Goal: Navigation & Orientation: Find specific page/section

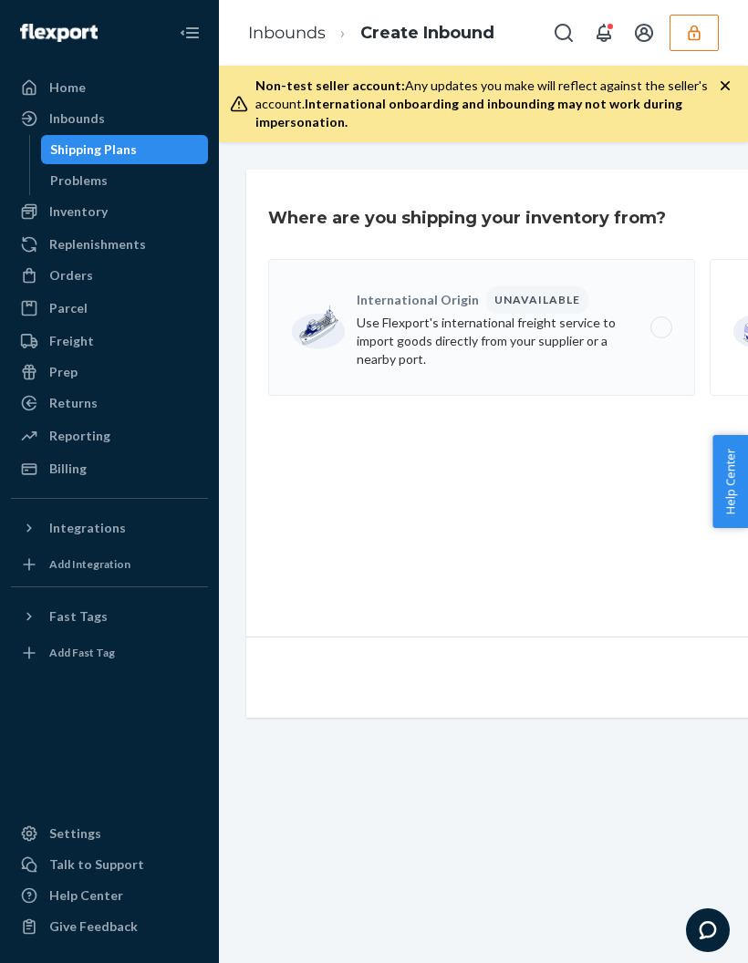
click at [94, 104] on link "Inbounds" at bounding box center [109, 118] width 197 height 29
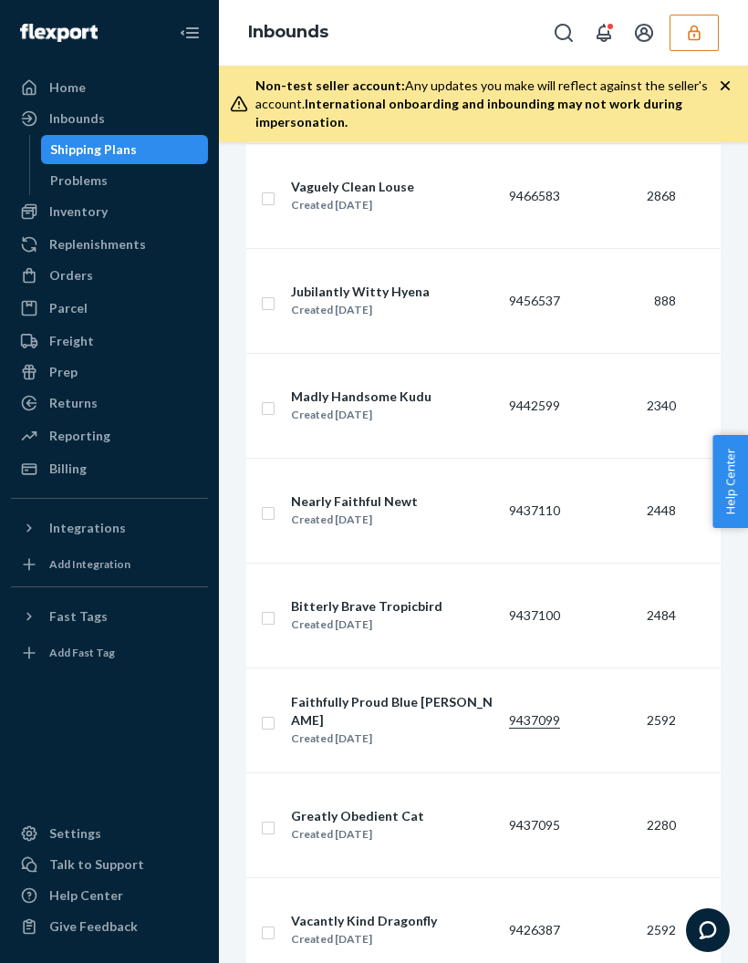
scroll to position [2665, 0]
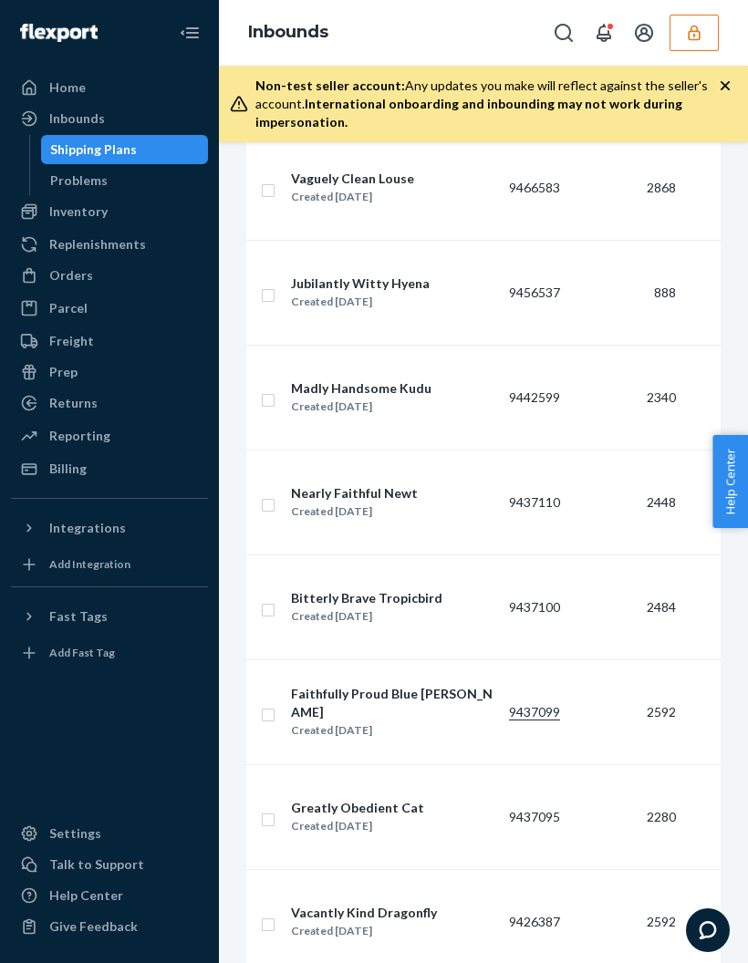
click at [70, 202] on div "Inventory" at bounding box center [78, 211] width 58 height 18
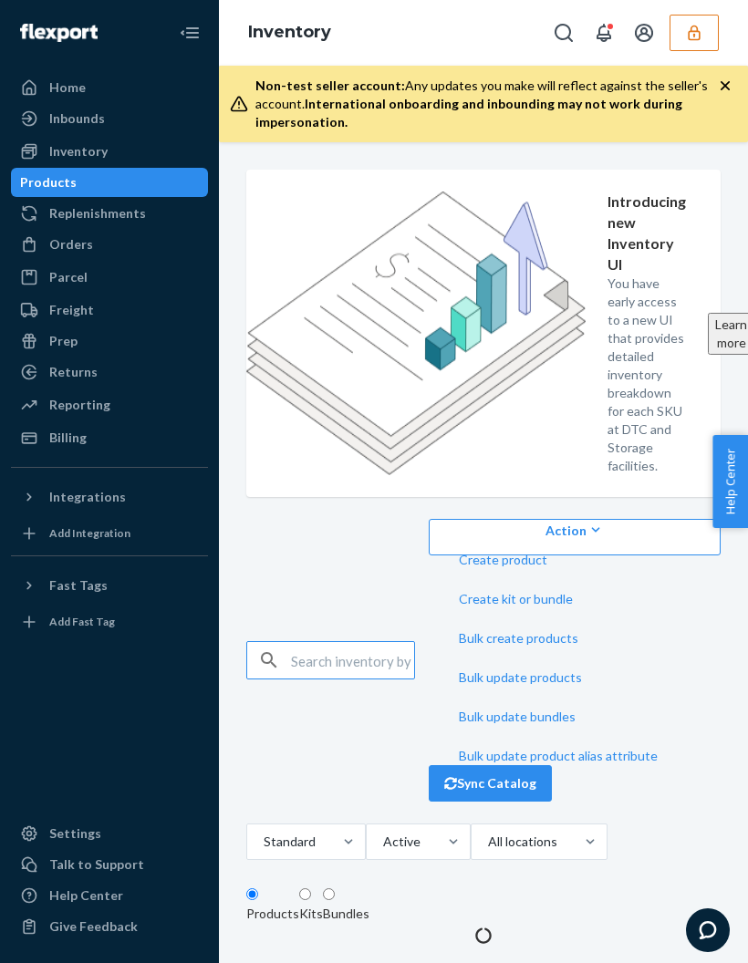
click at [61, 161] on div "Inventory" at bounding box center [109, 152] width 193 height 26
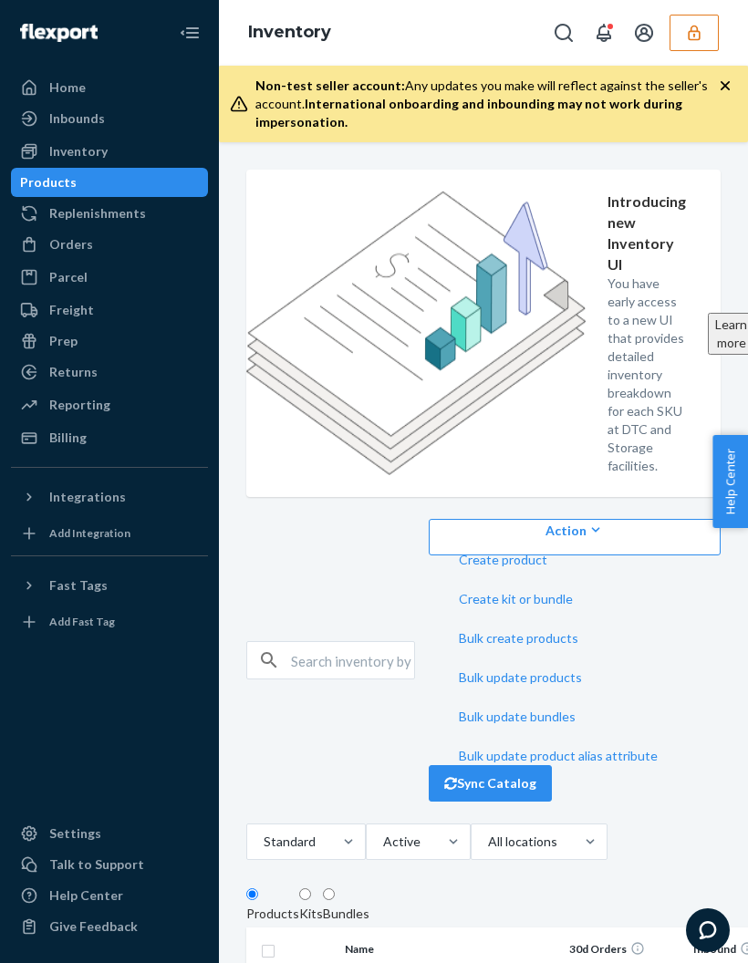
click at [56, 126] on div "Inbounds" at bounding box center [77, 118] width 56 height 18
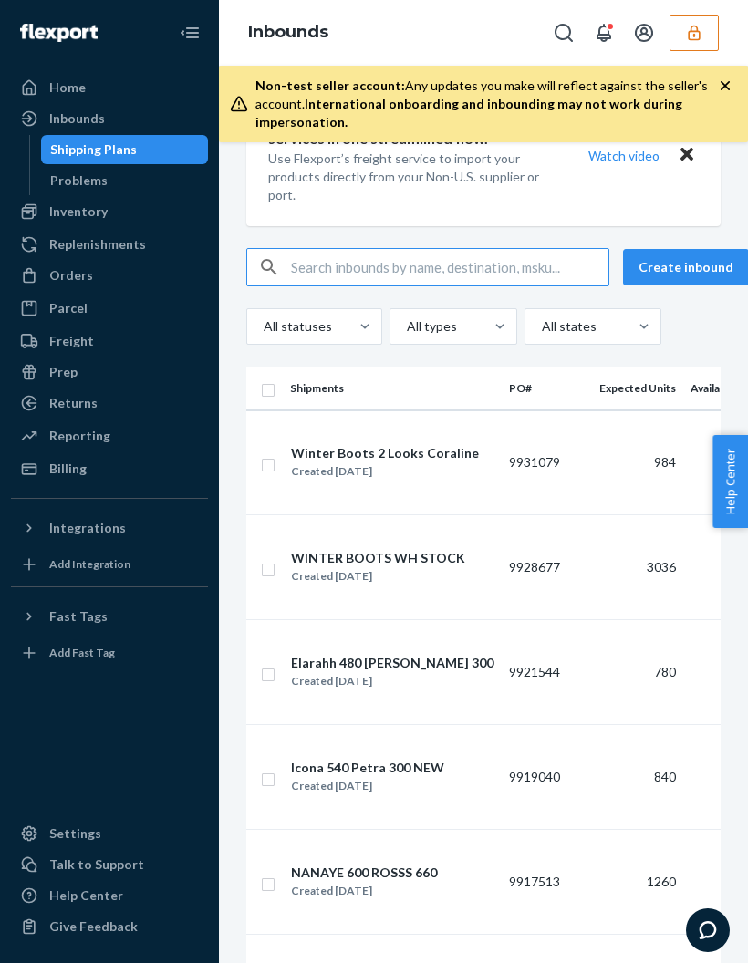
scroll to position [88, 0]
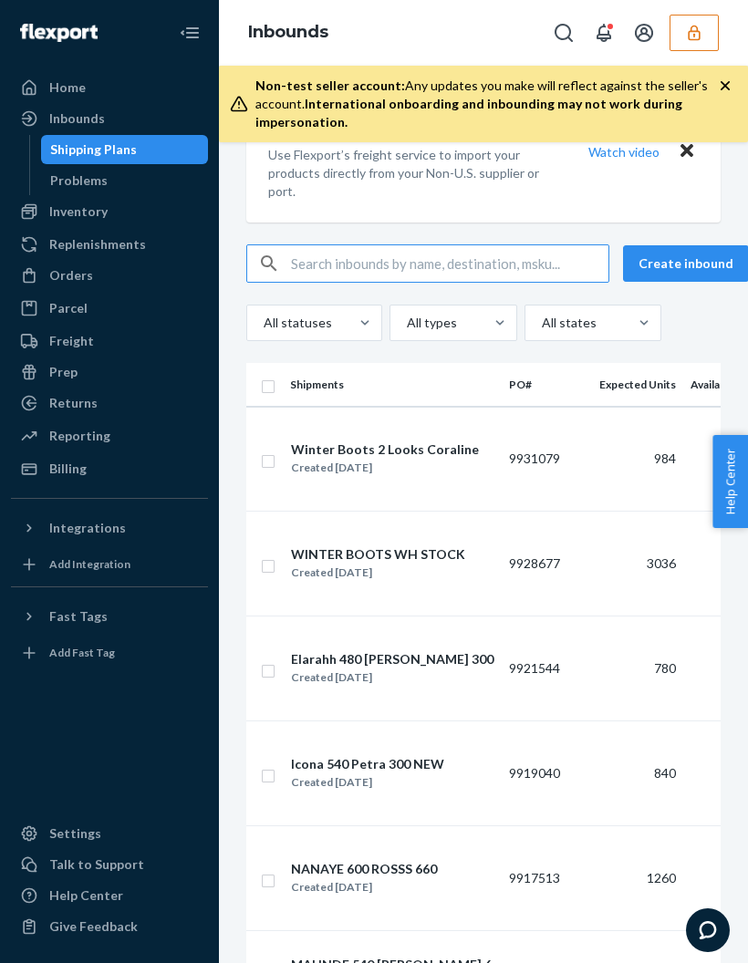
click at [105, 191] on div "Problems" at bounding box center [125, 181] width 164 height 26
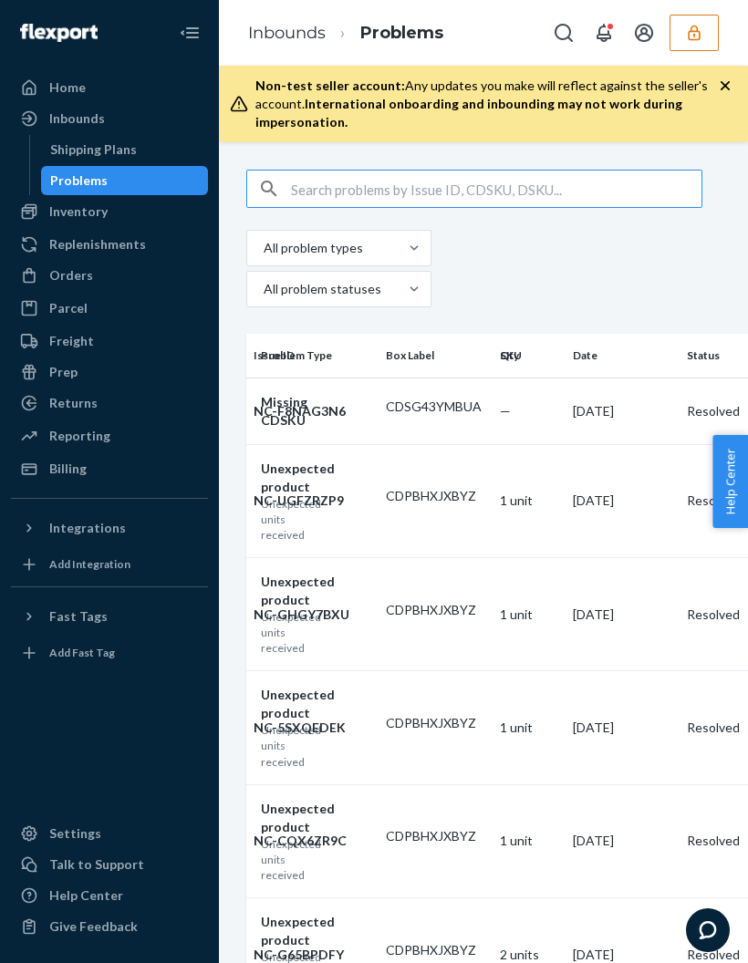
click at [85, 122] on div "Inbounds" at bounding box center [77, 118] width 56 height 18
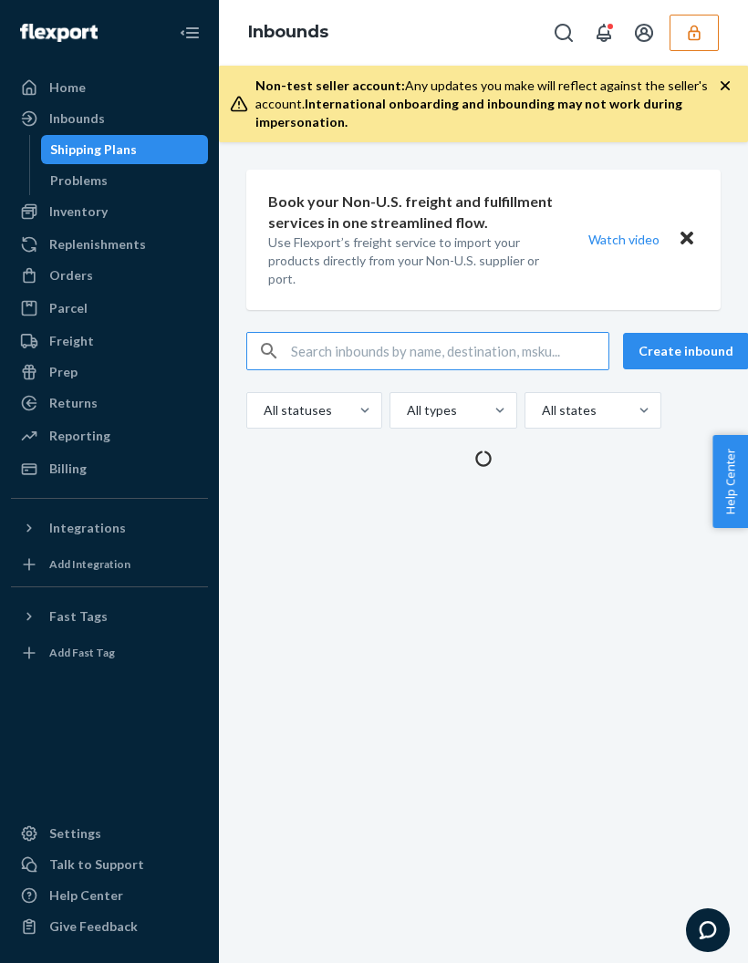
click at [77, 108] on div "Inbounds" at bounding box center [109, 119] width 193 height 26
click at [99, 127] on div "Inbounds" at bounding box center [77, 118] width 56 height 18
click at [723, 88] on icon "button" at bounding box center [724, 85] width 9 height 9
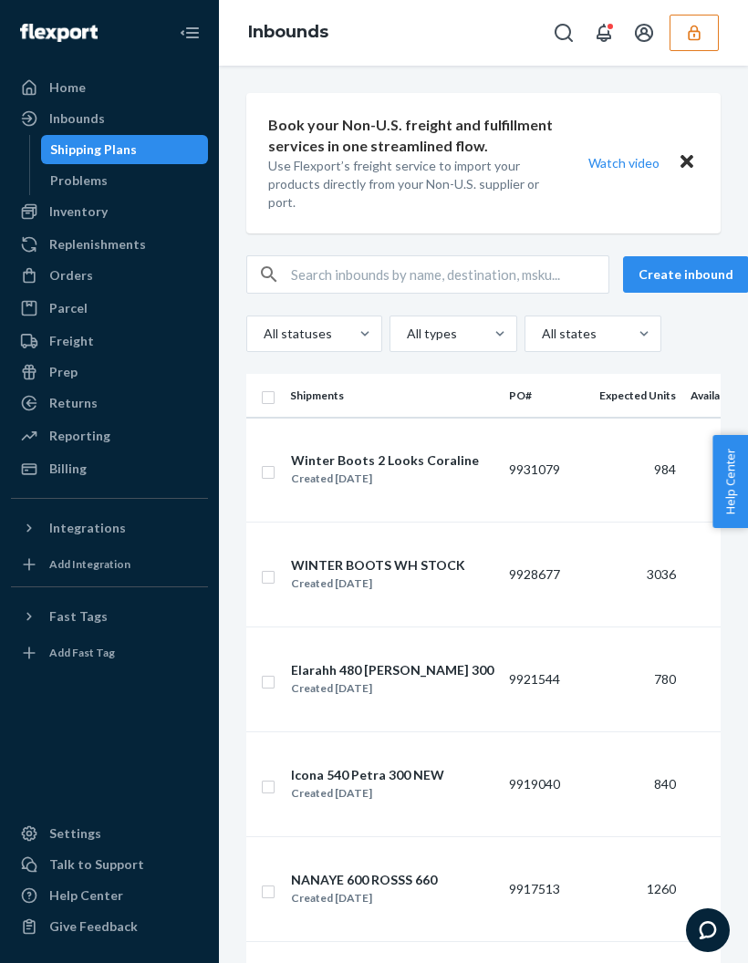
click at [4, 428] on div "Home Inbounds Shipping Plans Problems Inventory Products Replenishments Orders …" at bounding box center [109, 481] width 219 height 963
click at [89, 480] on div "Billing" at bounding box center [109, 469] width 193 height 26
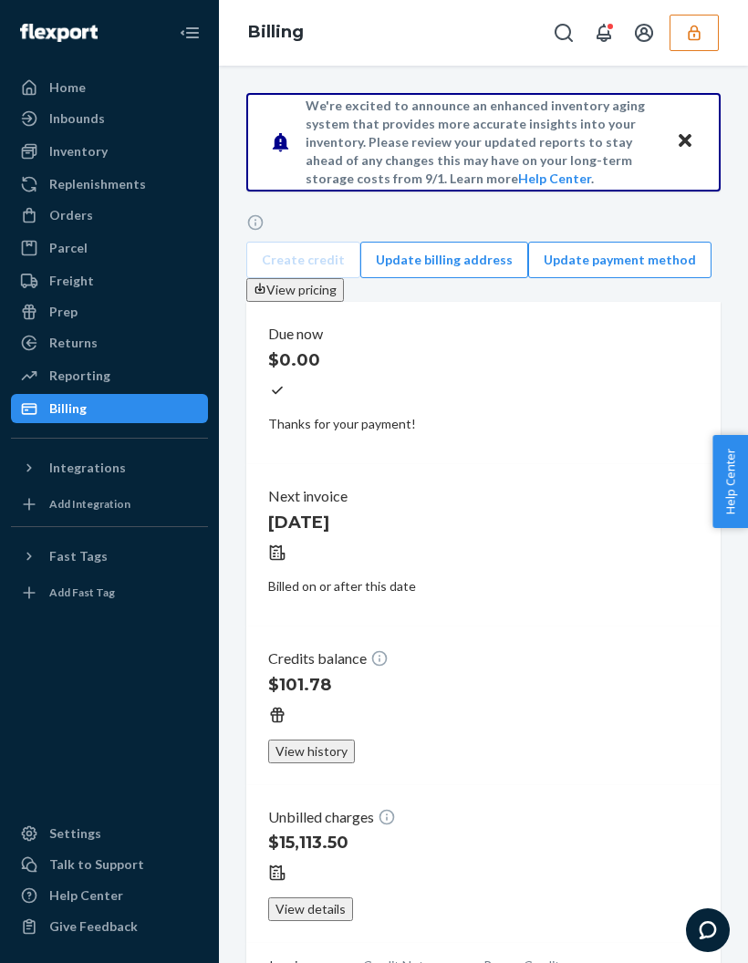
click at [66, 112] on div "Inbounds" at bounding box center [77, 118] width 56 height 18
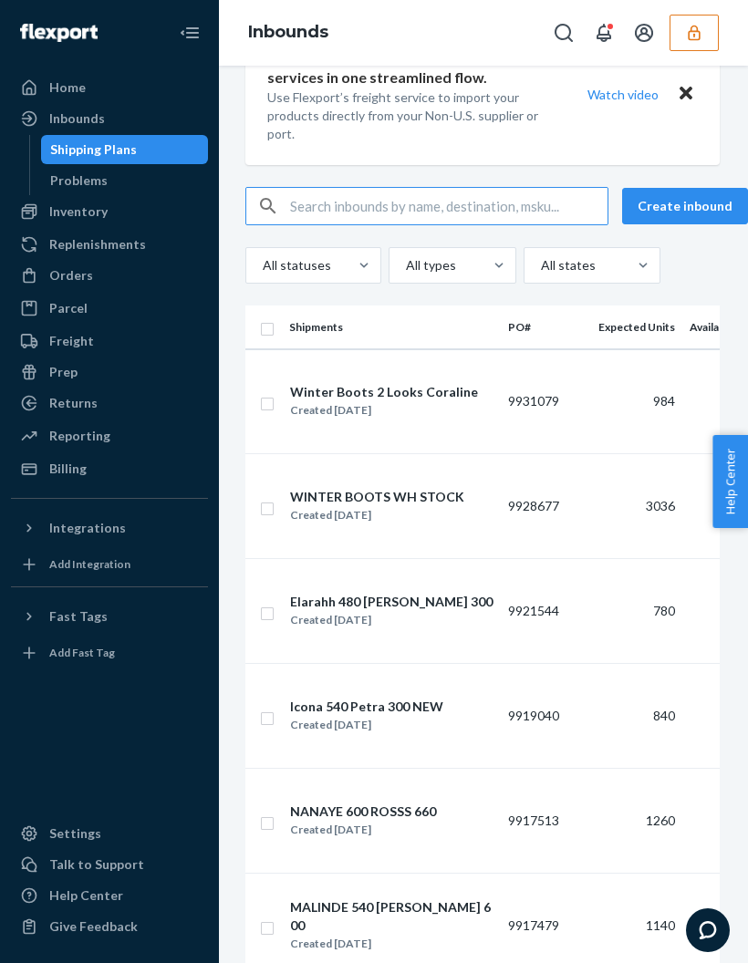
scroll to position [38, 22]
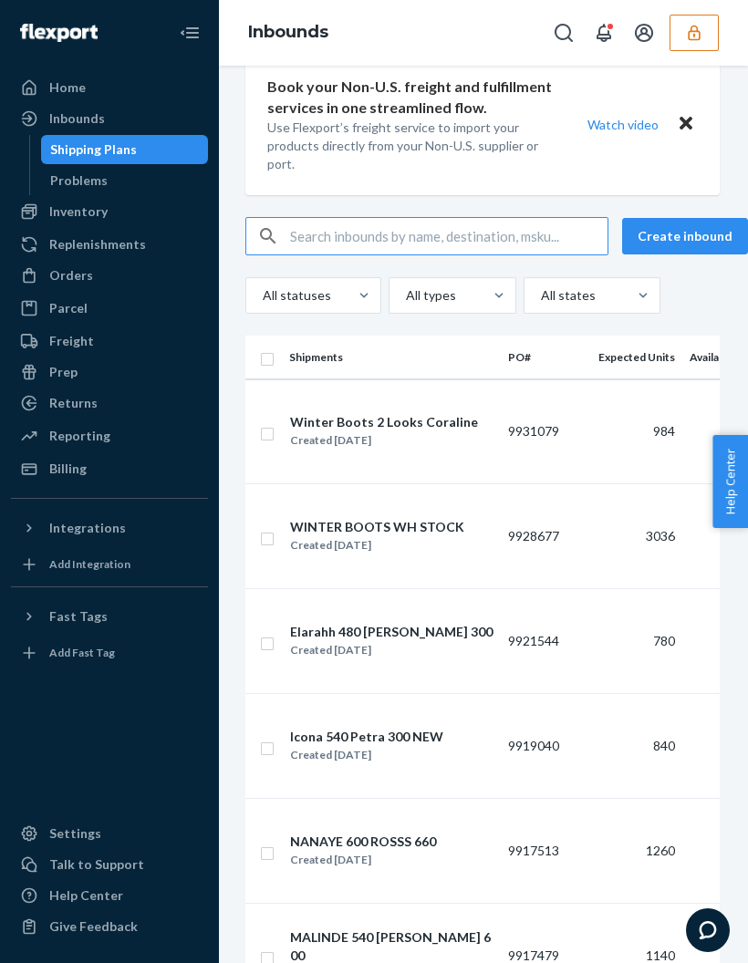
click at [322, 232] on input "text" at bounding box center [448, 236] width 317 height 36
type input "9868067156"
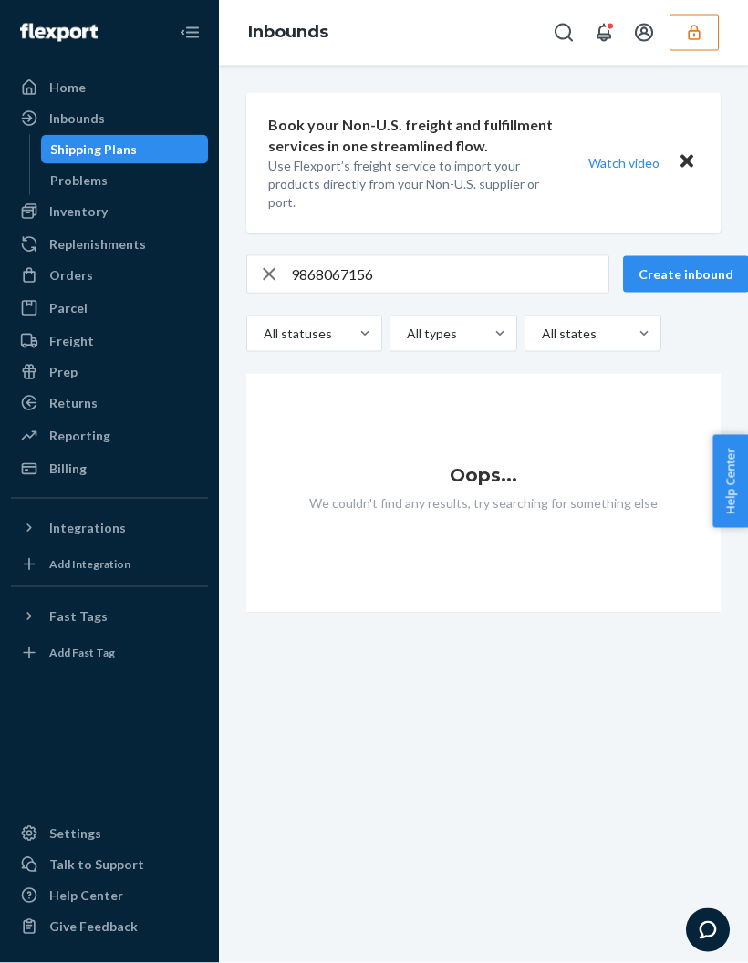
scroll to position [1, 0]
click at [663, 266] on button "Create inbound" at bounding box center [686, 274] width 126 height 36
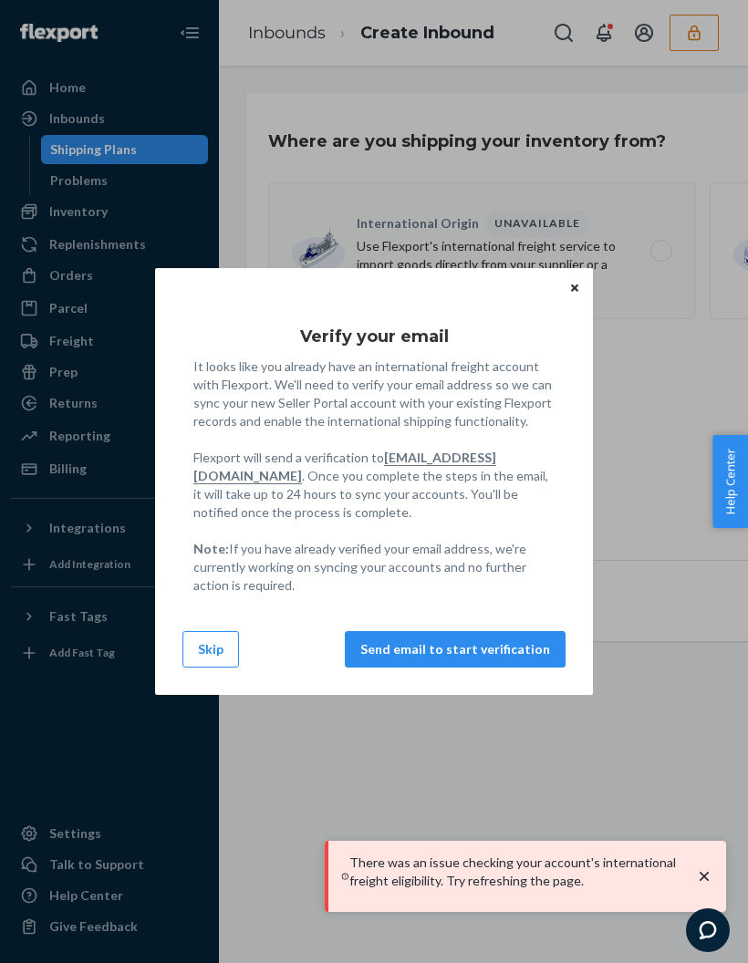
click at [587, 310] on div "Verify your email It looks like you already have an international freight accou…" at bounding box center [374, 481] width 438 height 427
click at [567, 289] on button "Close" at bounding box center [574, 287] width 18 height 20
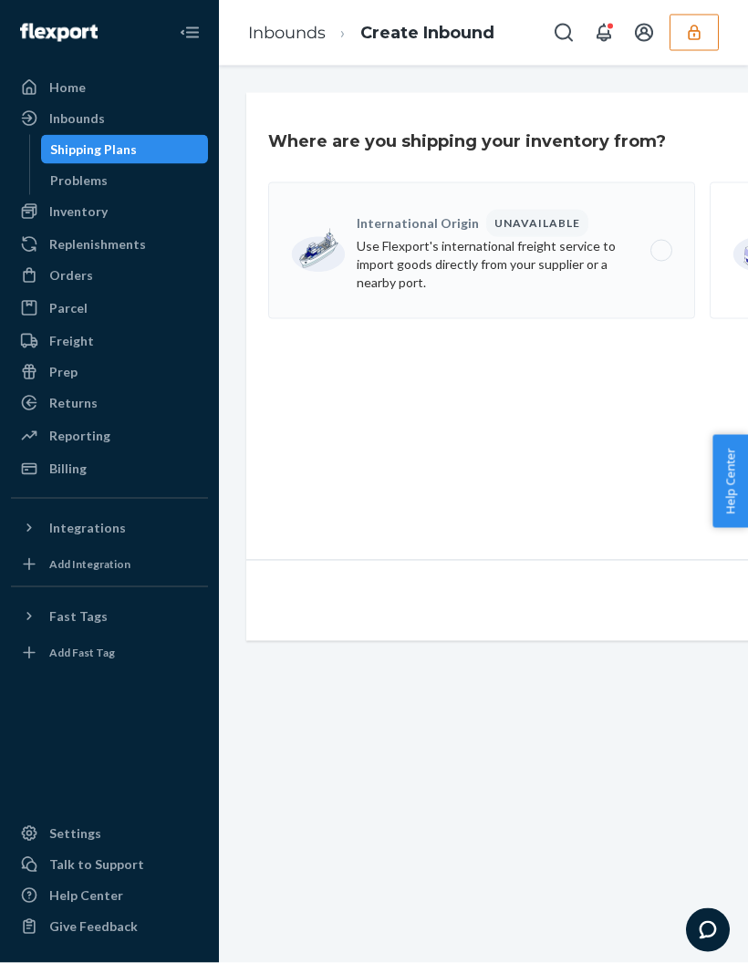
scroll to position [73, 0]
click at [70, 109] on div "Inbounds" at bounding box center [77, 118] width 56 height 18
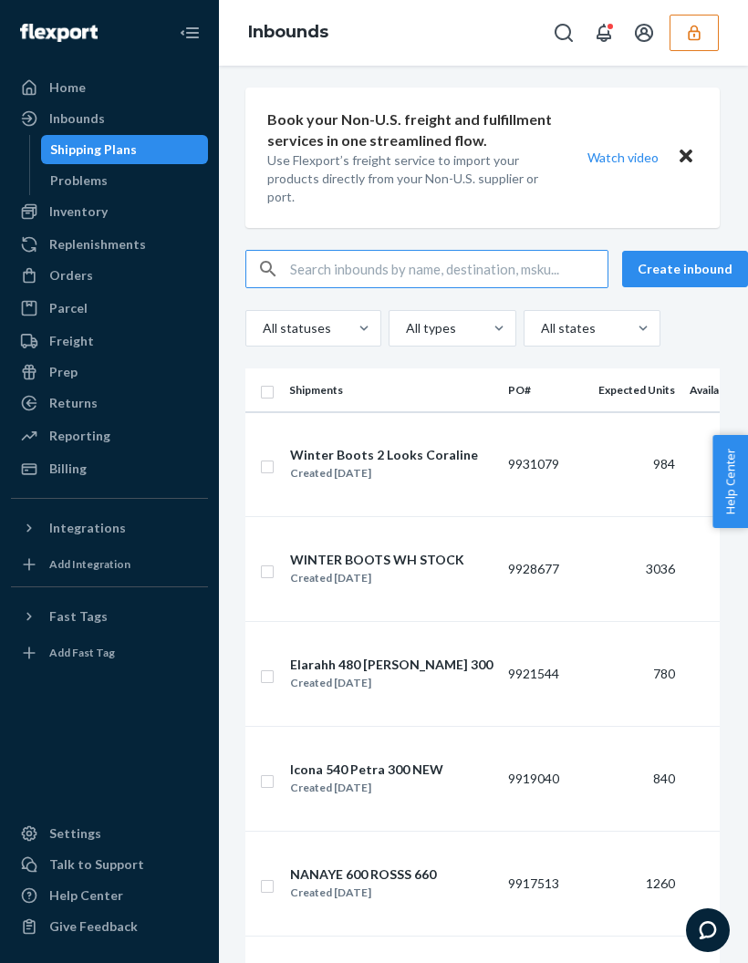
scroll to position [5, 2]
click at [601, 413] on td "984" at bounding box center [636, 465] width 91 height 105
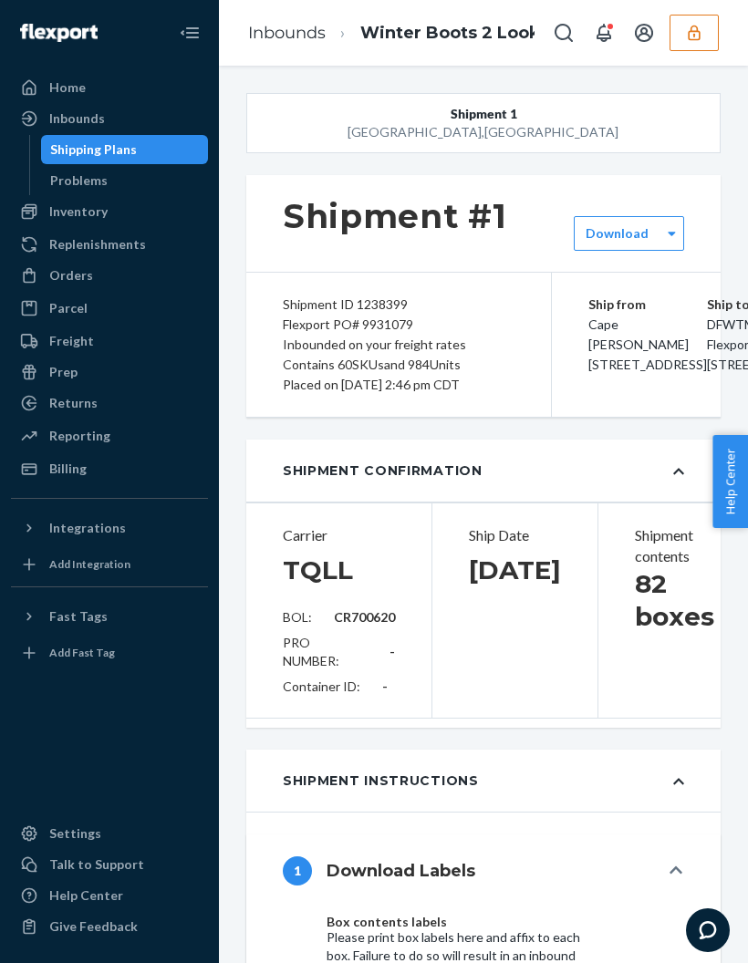
type input "CR700620"
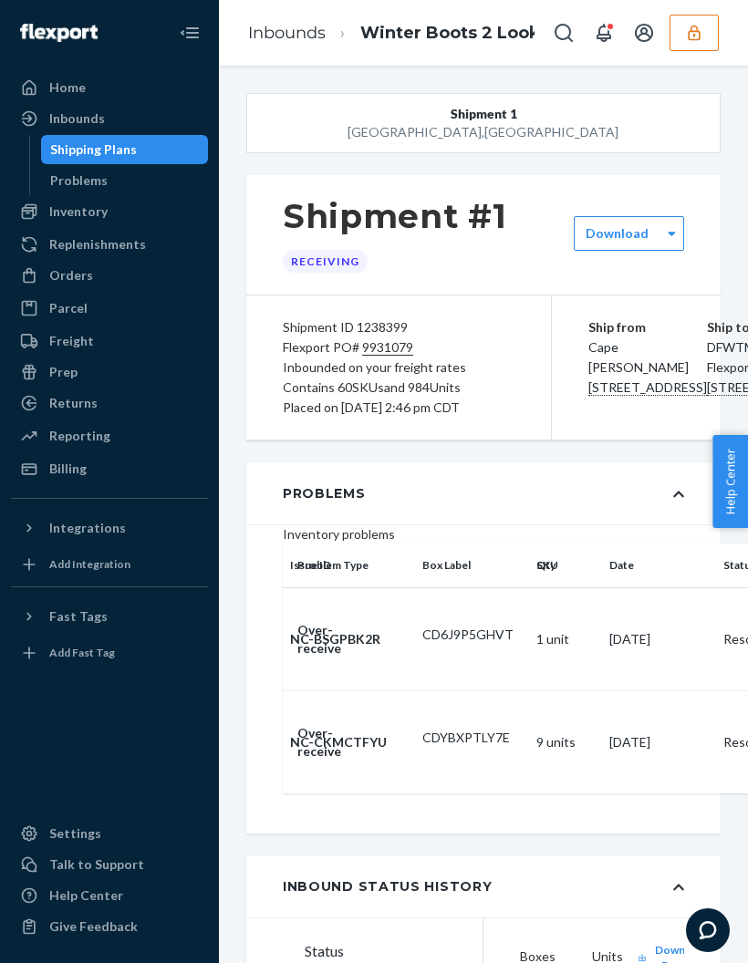
click at [162, 145] on div "Shipping Plans" at bounding box center [125, 150] width 164 height 26
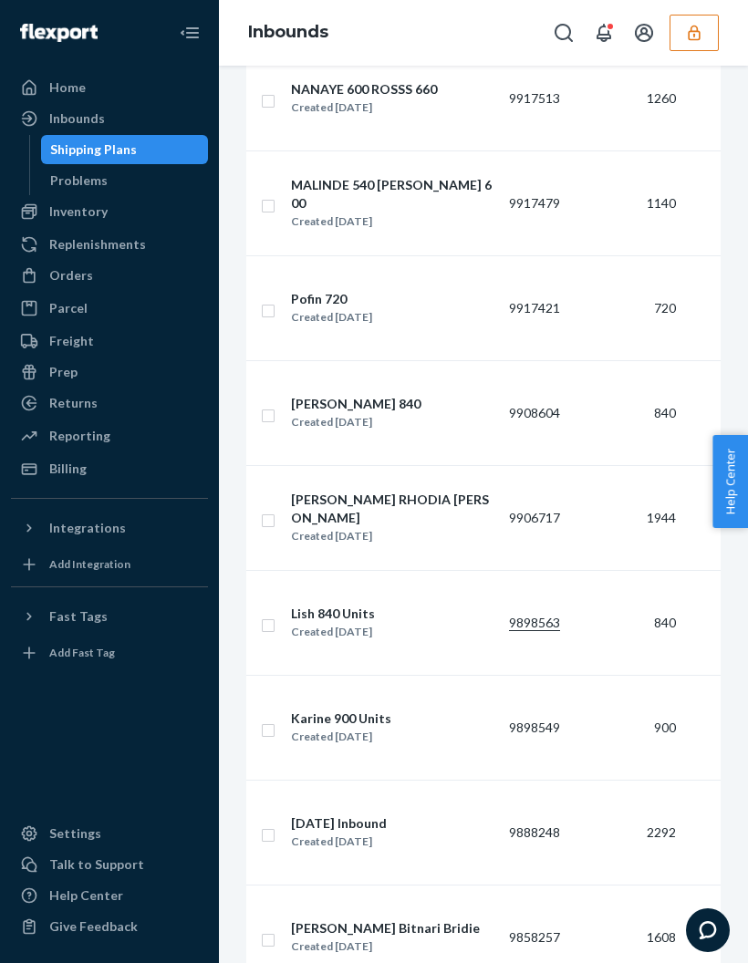
scroll to position [895, 0]
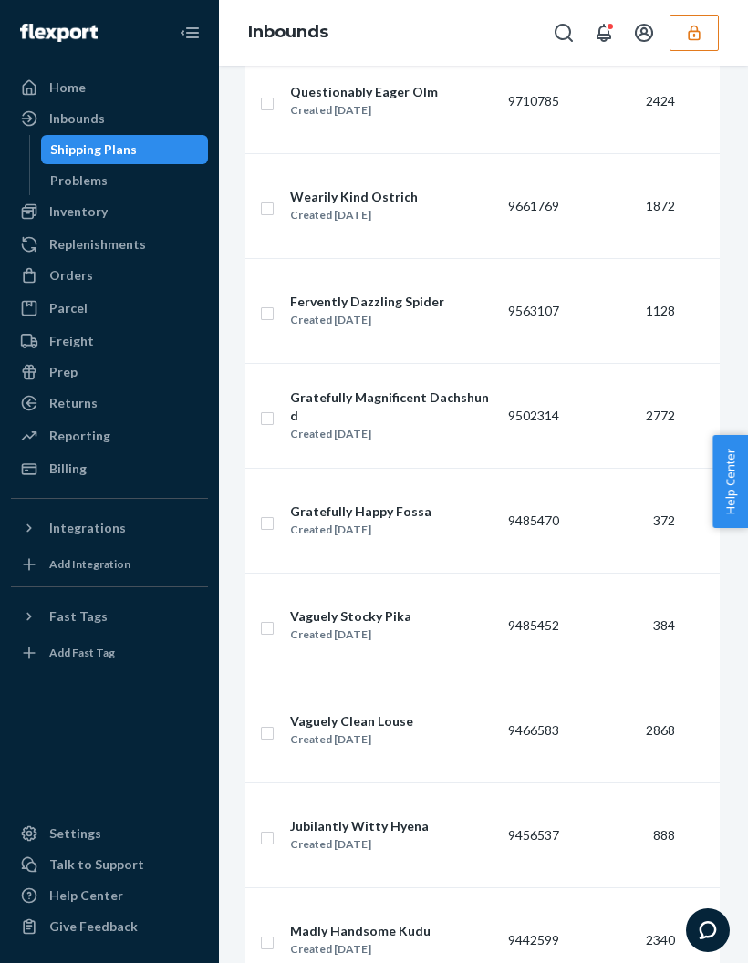
click at [136, 135] on link "Shipping Plans" at bounding box center [125, 149] width 168 height 29
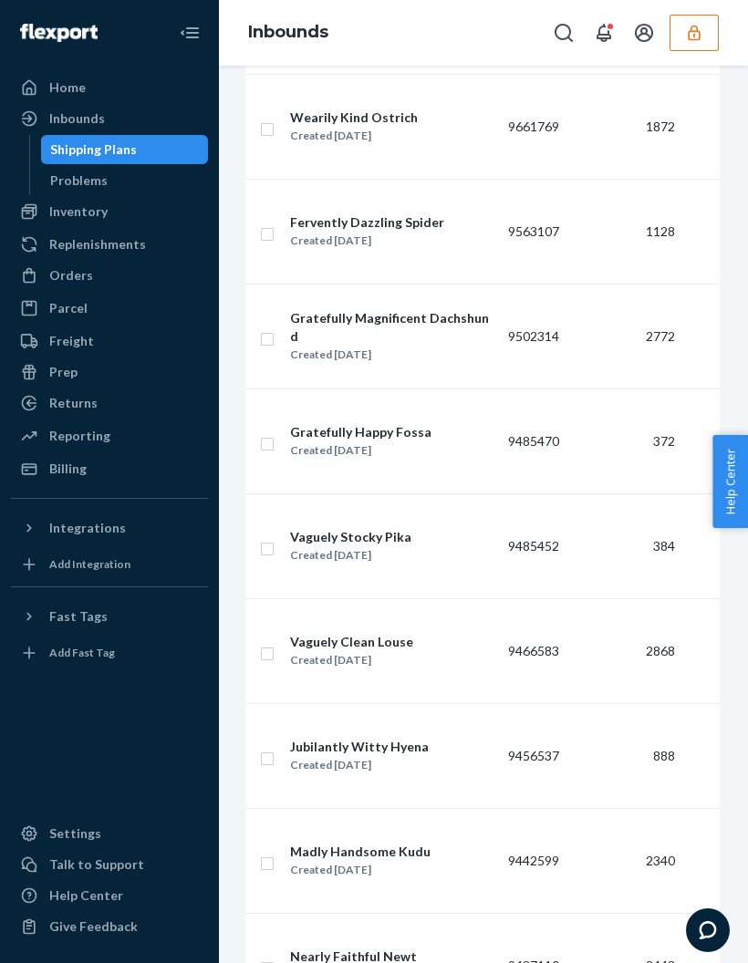
click at [95, 121] on div "Inbounds" at bounding box center [77, 118] width 56 height 18
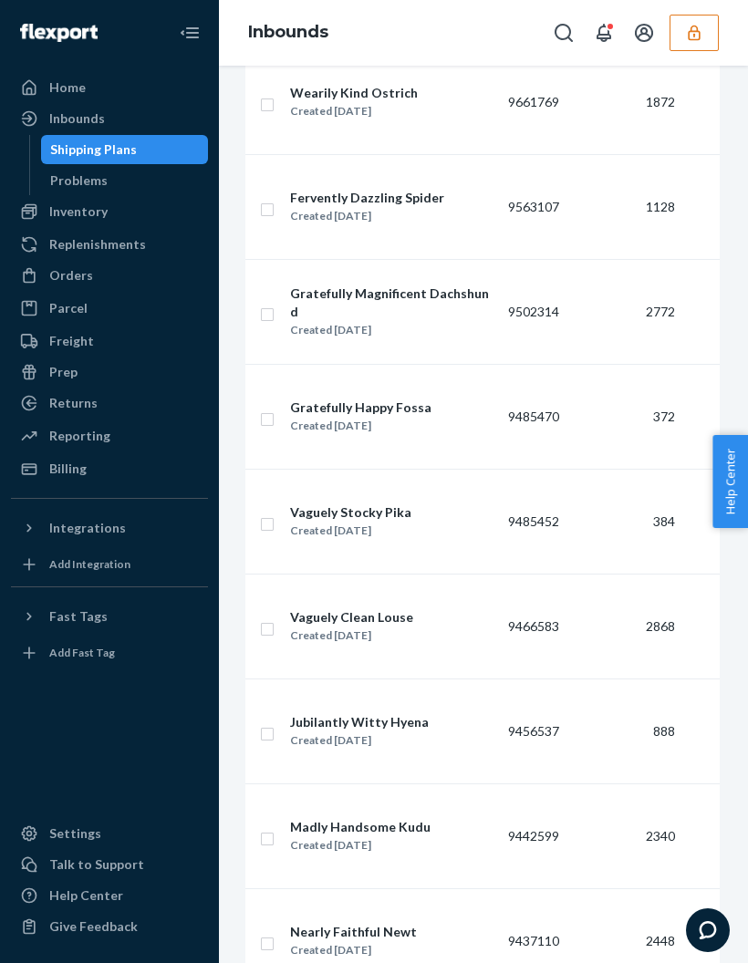
scroll to position [2152, 23]
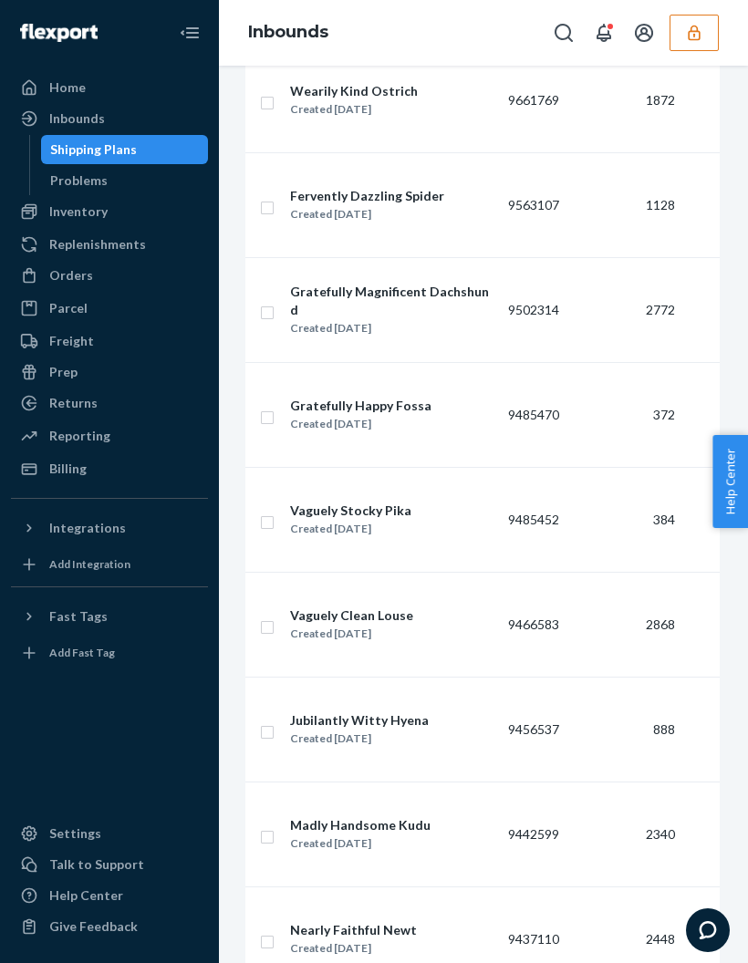
click at [98, 137] on div "Shipping Plans" at bounding box center [125, 150] width 164 height 26
click at [77, 120] on div "Inbounds" at bounding box center [77, 118] width 56 height 18
click at [58, 86] on div "Home" at bounding box center [67, 87] width 36 height 18
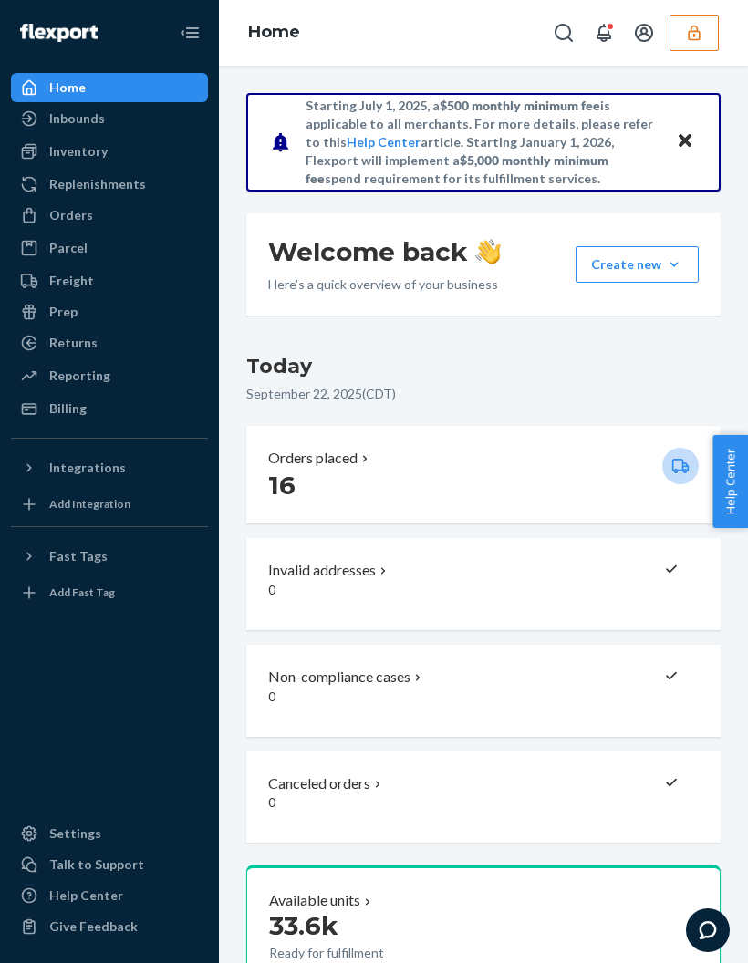
click at [75, 132] on link "Inbounds" at bounding box center [109, 118] width 197 height 29
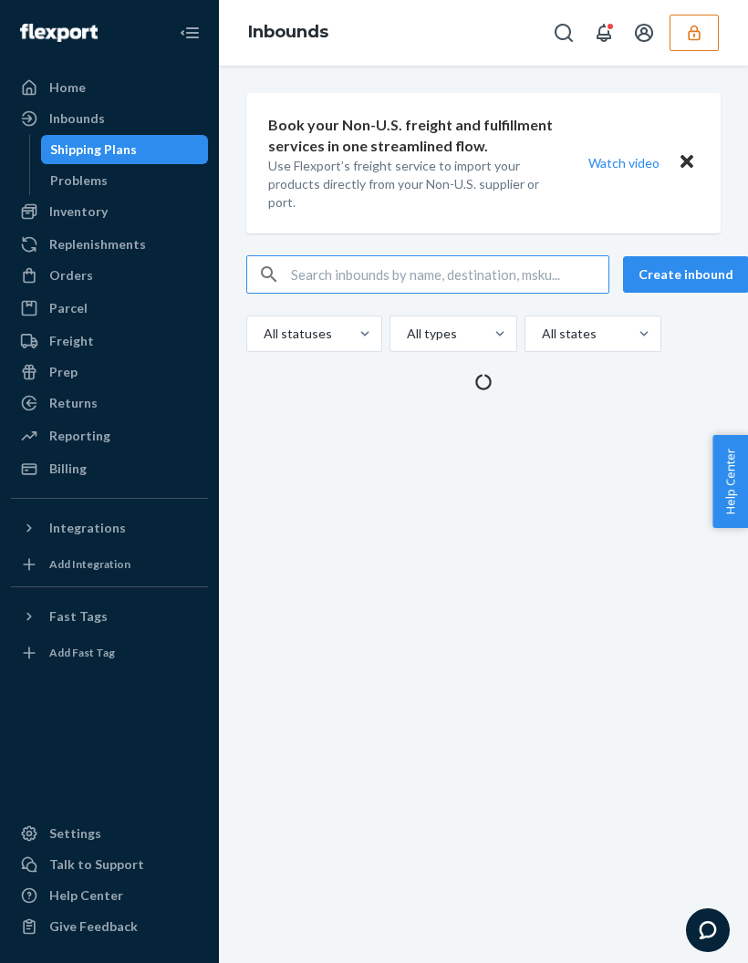
click at [77, 141] on div "Shipping Plans" at bounding box center [93, 149] width 87 height 18
click at [304, 273] on input "text" at bounding box center [449, 274] width 317 height 36
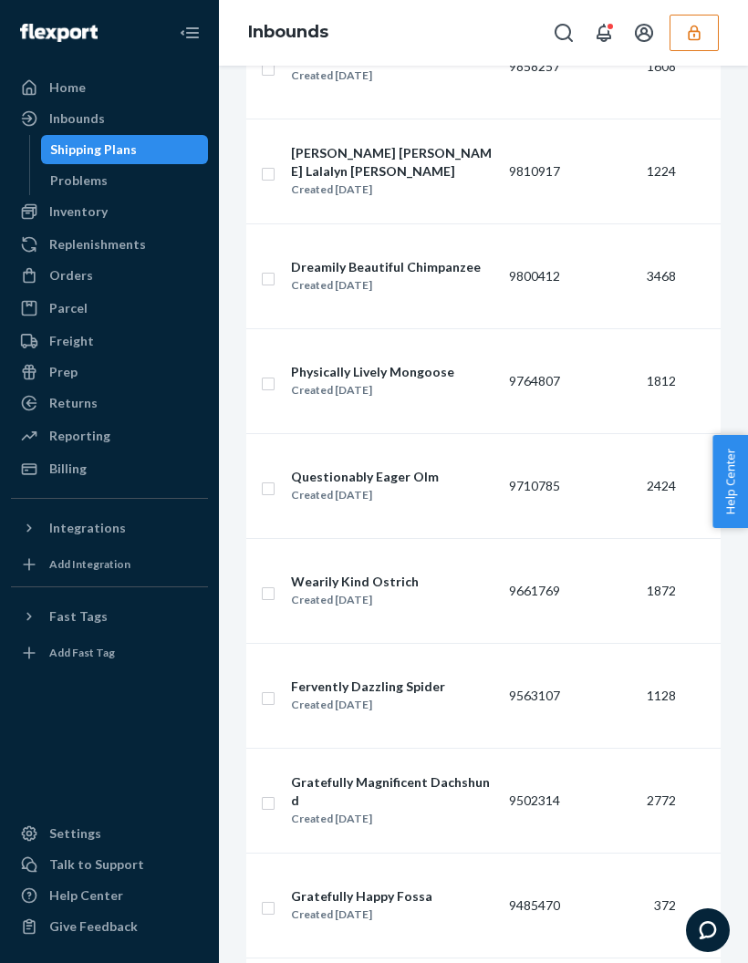
scroll to position [1667, 0]
